Goal: Task Accomplishment & Management: Manage account settings

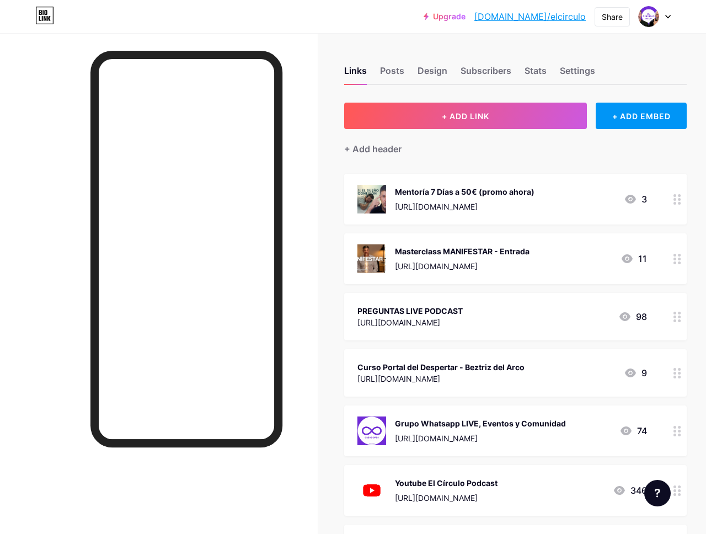
click at [616, 211] on div "Mentoría 7 Días a 50€ (promo ahora) https://rudybianco.mykajabi.com/mentoria-7d…" at bounding box center [503, 199] width 290 height 29
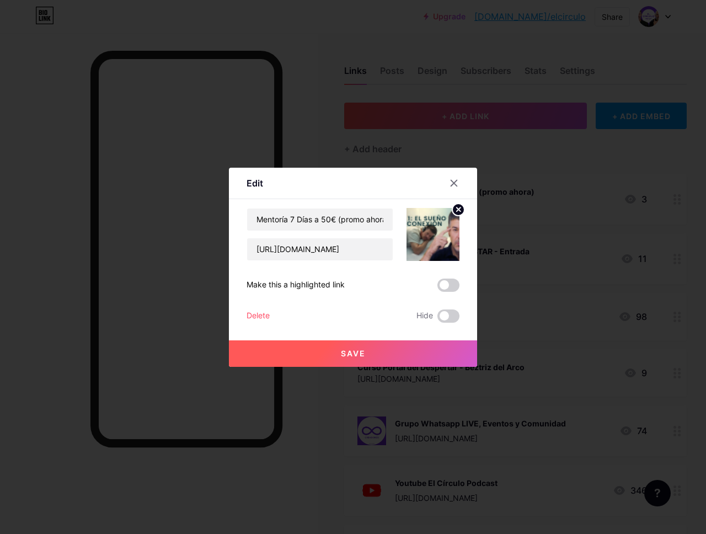
drag, startPoint x: 575, startPoint y: 208, endPoint x: 467, endPoint y: 189, distance: 109.8
click at [570, 208] on div at bounding box center [353, 267] width 706 height 534
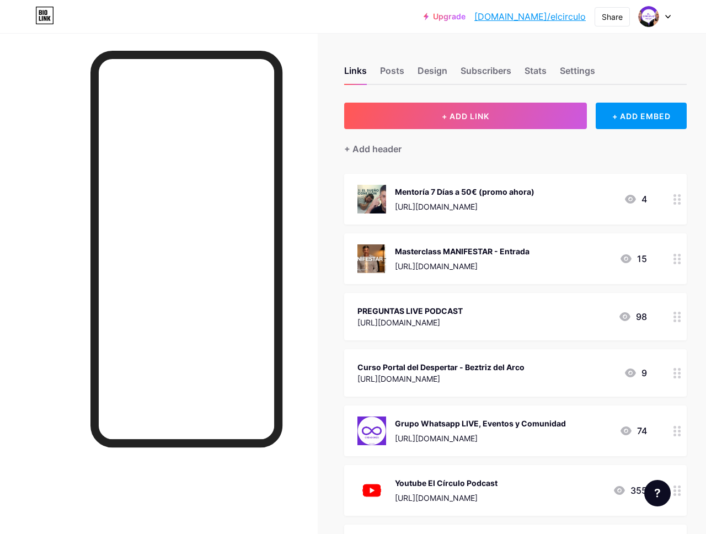
click at [615, 207] on div "Mentoría 7 [PERSON_NAME] a 50€ (promo ahora) [URL][DOMAIN_NAME] 4" at bounding box center [503, 199] width 290 height 29
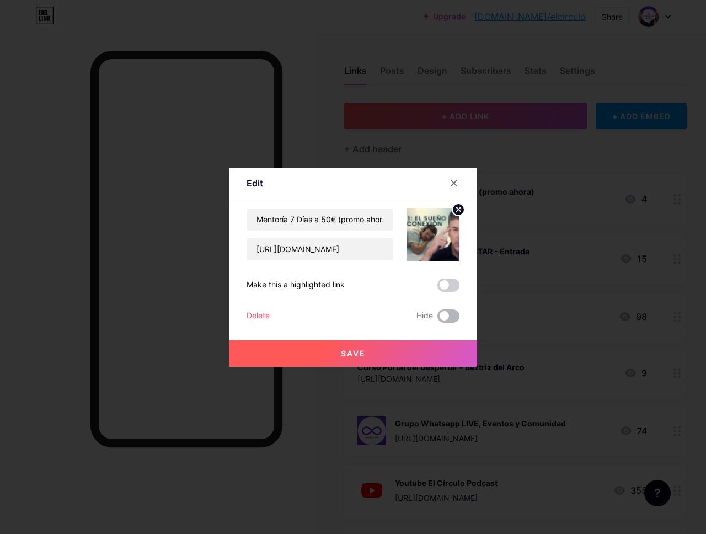
click at [447, 315] on span at bounding box center [449, 316] width 22 height 13
click at [438, 319] on input "checkbox" at bounding box center [438, 319] width 0 height 0
click at [455, 185] on icon at bounding box center [454, 183] width 9 height 9
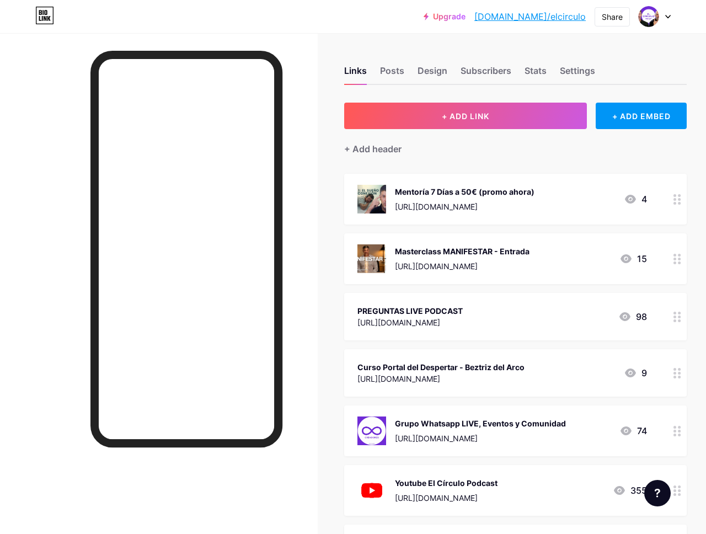
scroll to position [0, 2]
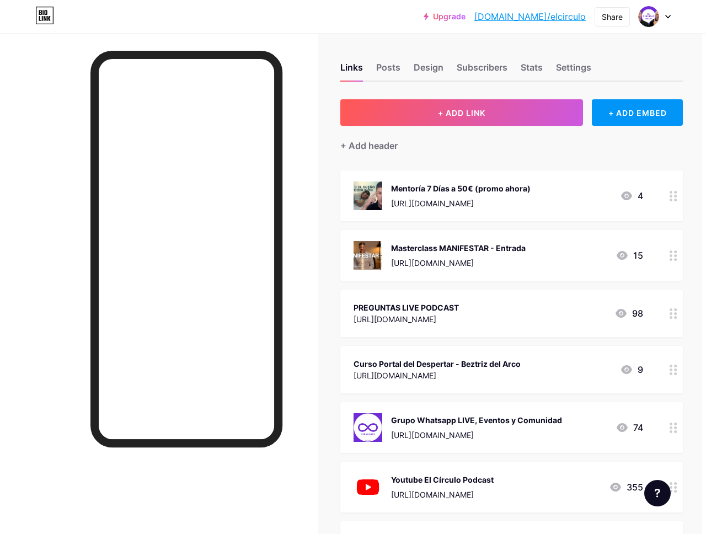
click at [618, 270] on div "Masterclass MANIFESTAR - Entrada [URL][DOMAIN_NAME] 15" at bounding box center [512, 255] width 343 height 51
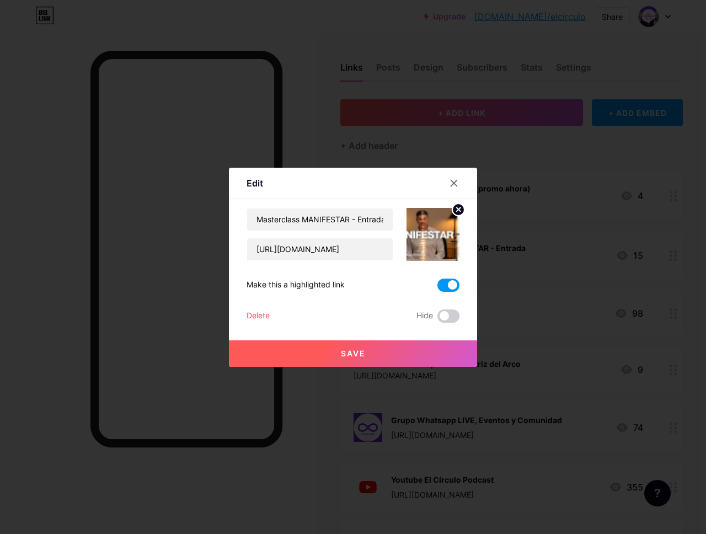
scroll to position [2, 4]
click at [444, 313] on span at bounding box center [449, 316] width 22 height 13
click at [438, 319] on input "checkbox" at bounding box center [438, 319] width 0 height 0
click at [445, 288] on span at bounding box center [449, 285] width 22 height 13
click at [438, 288] on input "checkbox" at bounding box center [438, 288] width 0 height 0
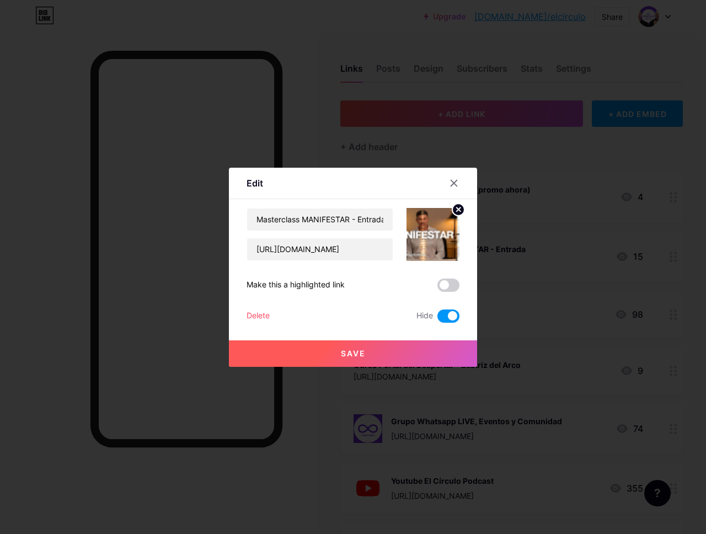
click at [365, 352] on span "Save" at bounding box center [353, 353] width 25 height 9
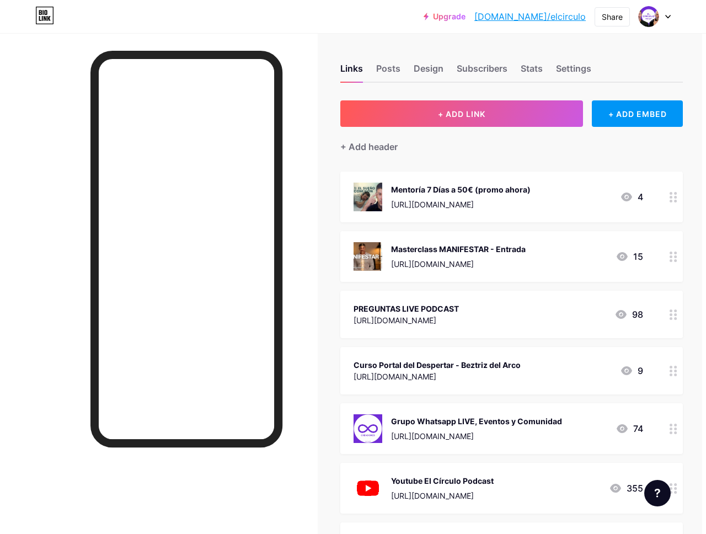
click at [596, 185] on div "Mentoría 7 [PERSON_NAME] a 50€ (promo ahora) [URL][DOMAIN_NAME] 4" at bounding box center [499, 197] width 290 height 29
drag, startPoint x: 448, startPoint y: 313, endPoint x: 442, endPoint y: 321, distance: 9.9
click at [448, 313] on span at bounding box center [449, 316] width 22 height 13
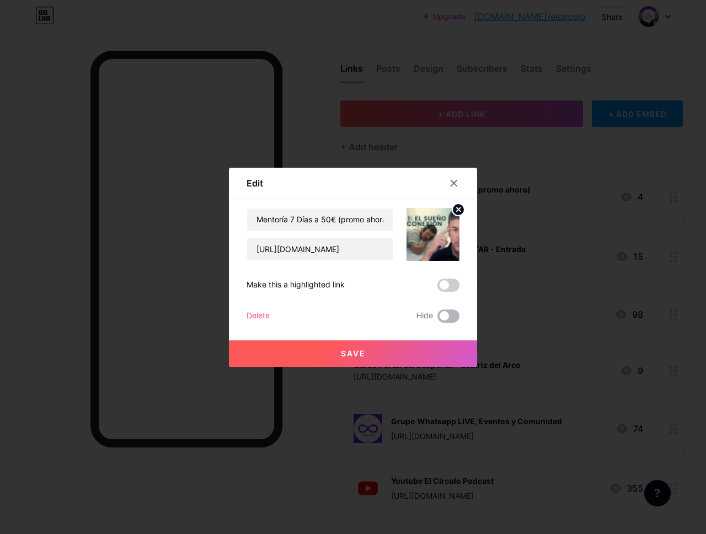
click at [438, 319] on input "checkbox" at bounding box center [438, 319] width 0 height 0
click at [417, 353] on button "Save" at bounding box center [353, 354] width 248 height 26
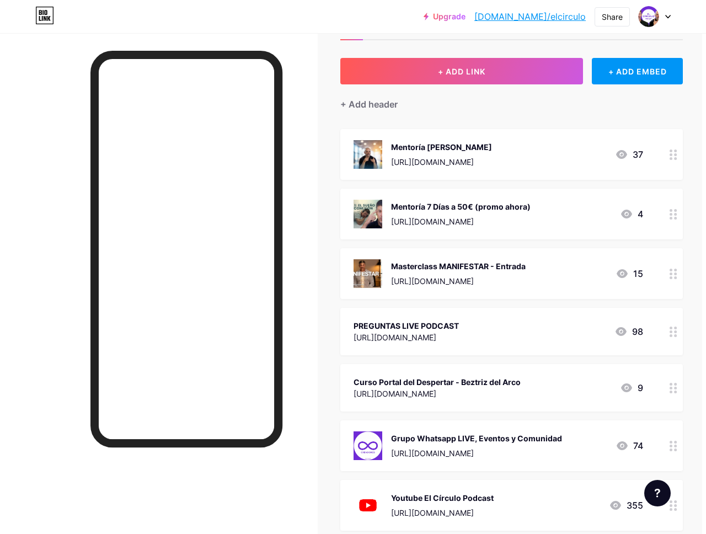
scroll to position [45, 2]
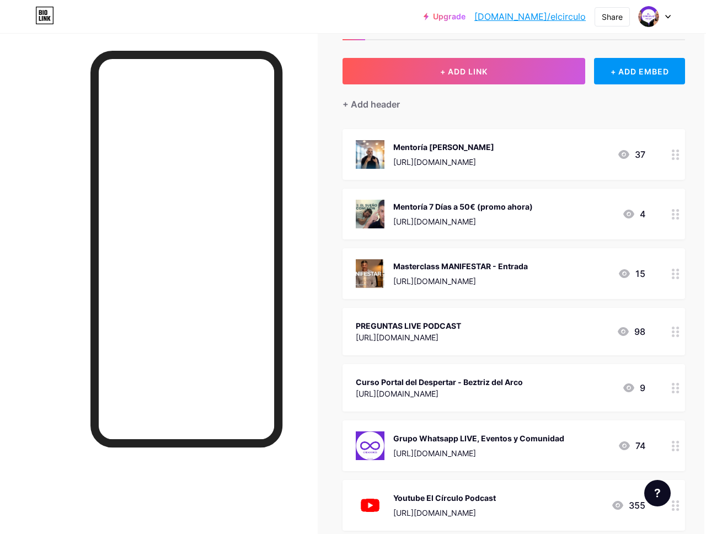
click at [583, 154] on div "Mentoría [PERSON_NAME] [URL][DOMAIN_NAME] 37" at bounding box center [501, 154] width 290 height 29
click at [447, 284] on span at bounding box center [449, 285] width 22 height 13
click at [438, 288] on input "checkbox" at bounding box center [438, 288] width 0 height 0
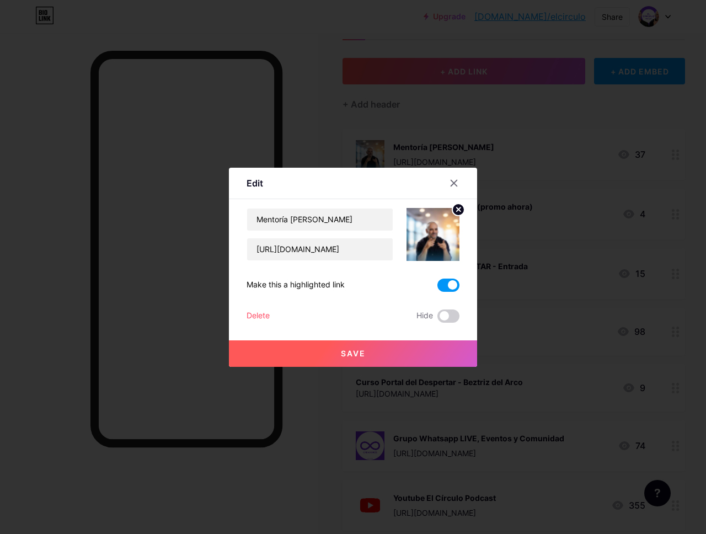
click at [363, 350] on span "Save" at bounding box center [353, 353] width 25 height 9
